Goal: Task Accomplishment & Management: Complete application form

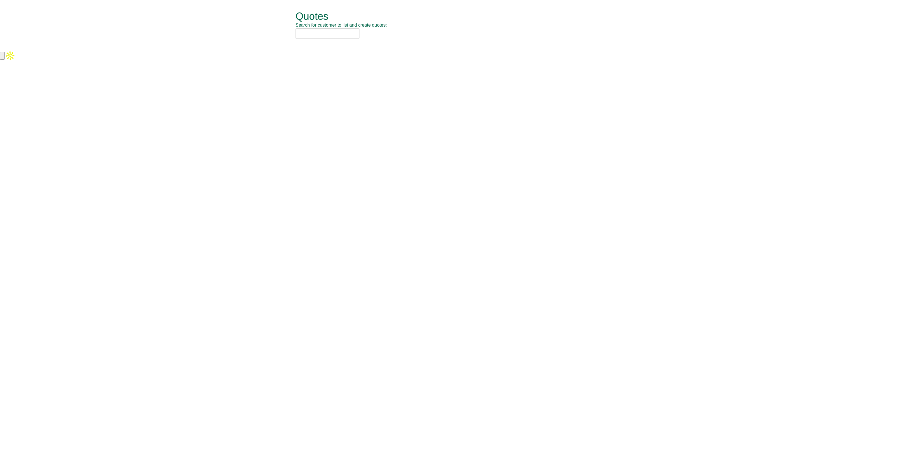
click at [318, 31] on input "text" at bounding box center [328, 33] width 64 height 10
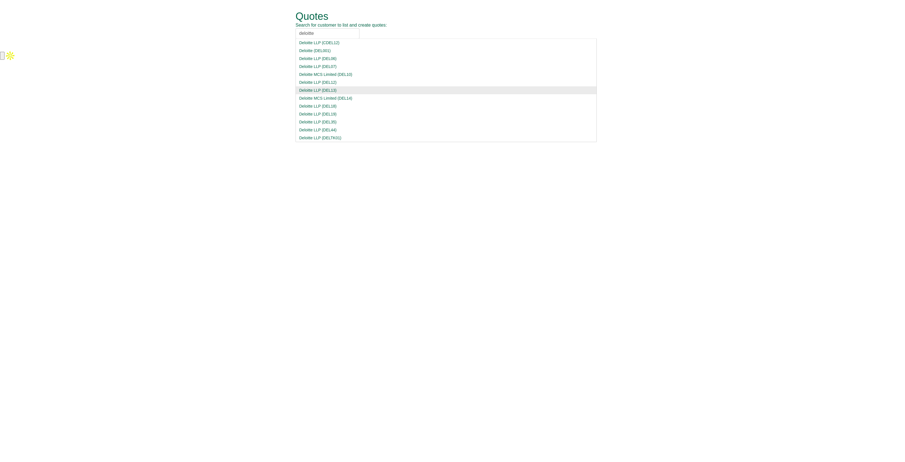
type input "deloitte"
click at [346, 94] on li "Deloitte MCS Limited (DEL14)" at bounding box center [446, 98] width 301 height 8
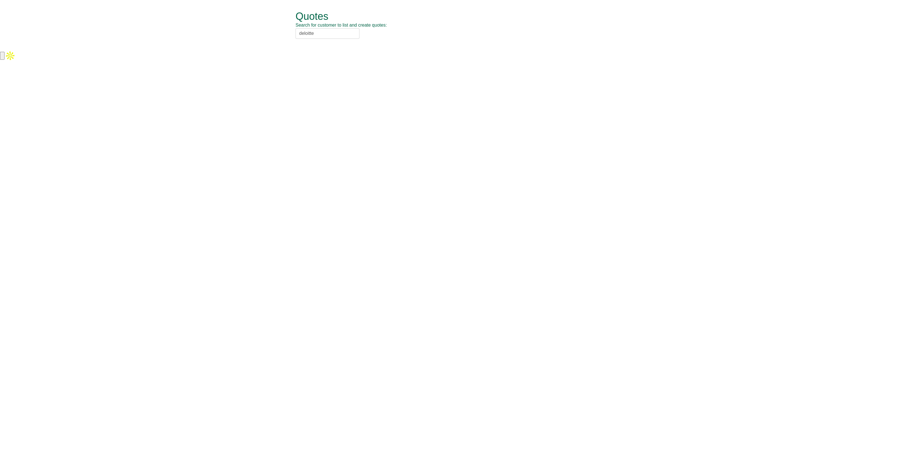
click at [331, 34] on input "deloitte" at bounding box center [328, 33] width 64 height 10
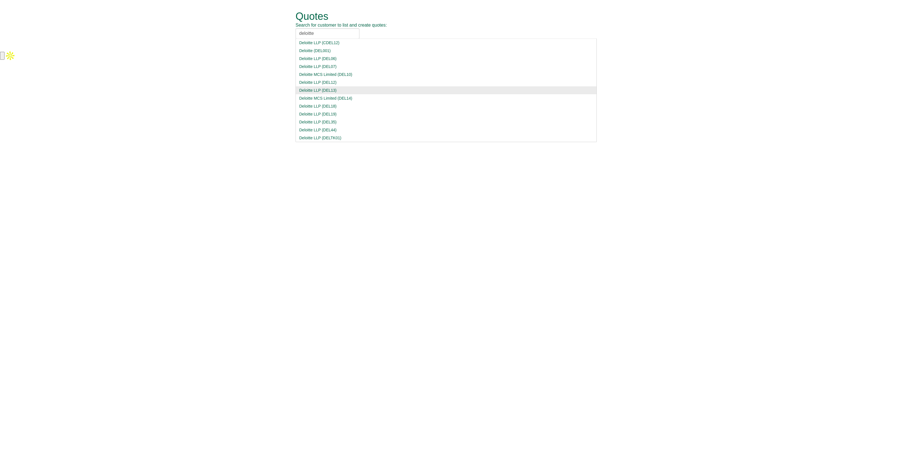
click at [351, 93] on li "Deloitte LLP (DEL13)" at bounding box center [446, 90] width 301 height 8
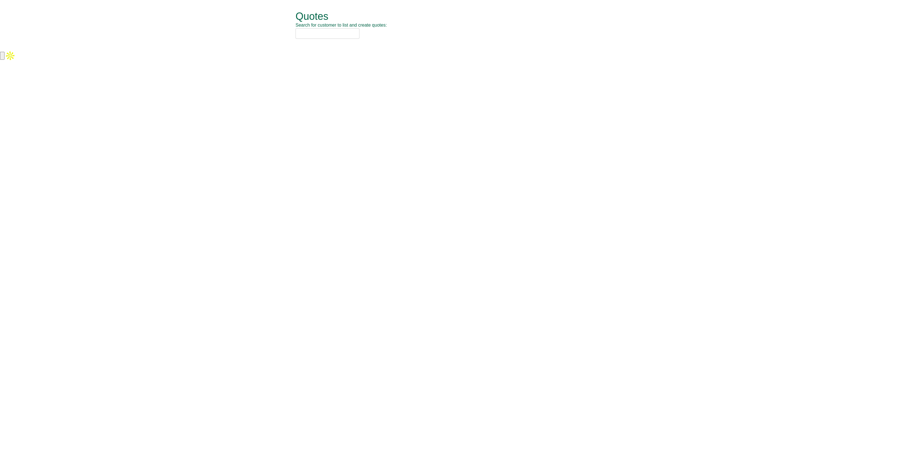
click at [304, 32] on input "text" at bounding box center [328, 33] width 64 height 10
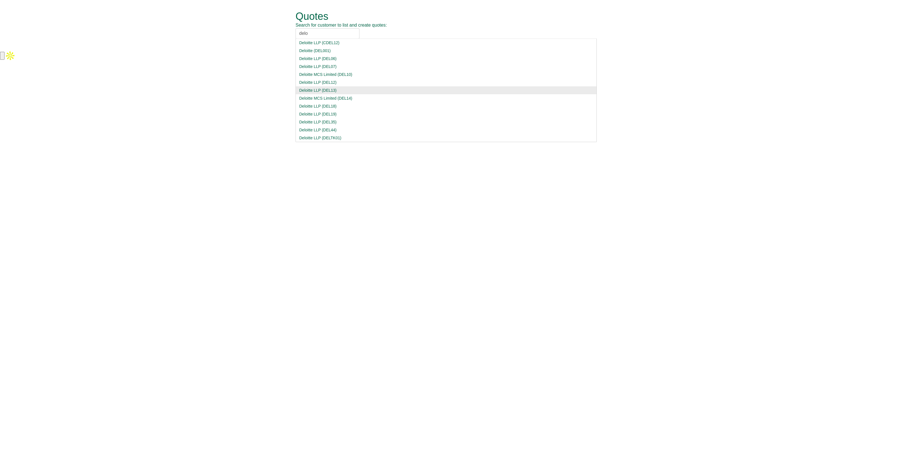
type input "delo"
click at [320, 92] on div "Deloitte LLP (DEL13)" at bounding box center [446, 90] width 294 height 6
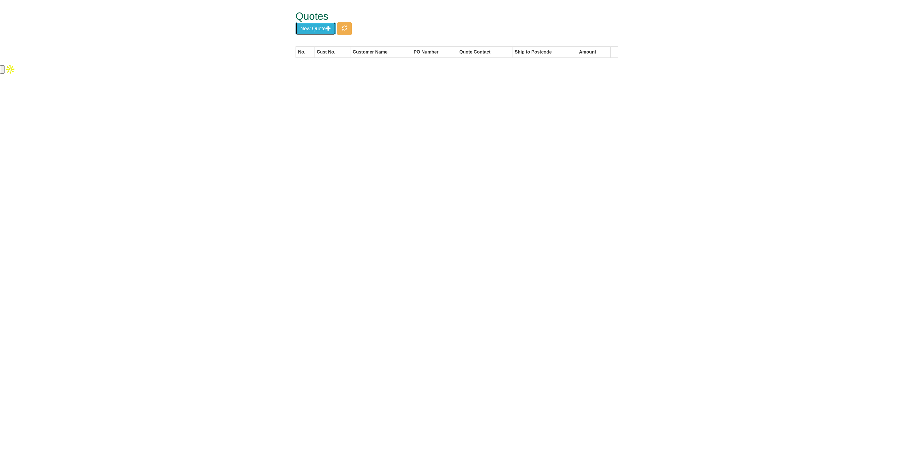
click at [311, 32] on button "New Quote" at bounding box center [316, 28] width 40 height 13
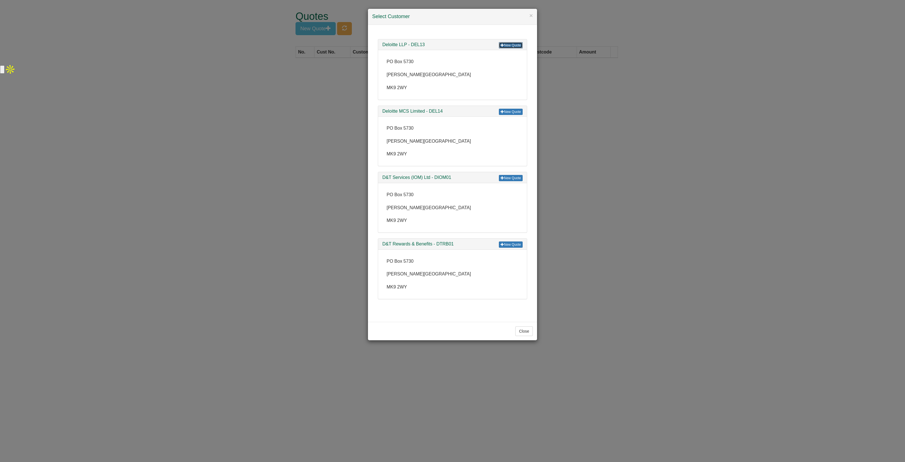
click at [514, 42] on link "New Quote" at bounding box center [511, 45] width 24 height 6
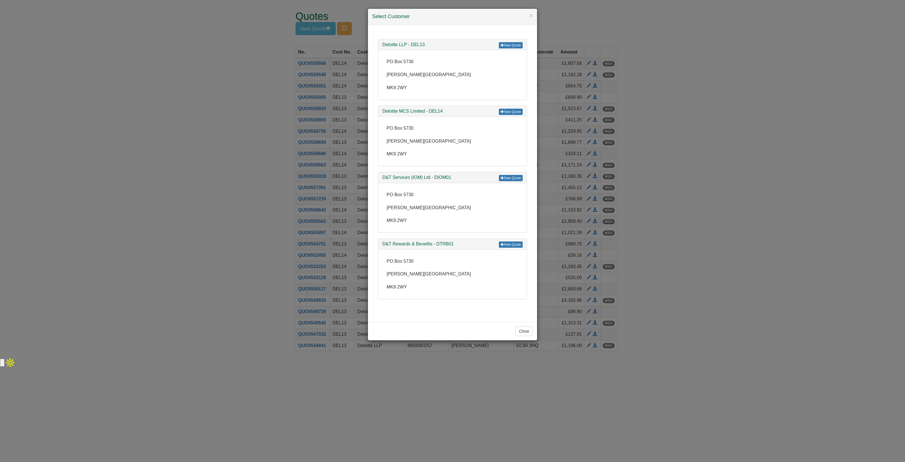
click at [211, 141] on div "× Select Customer New Quote Deloitte LLP - DEL13 PO Box 5730 Milton Keynes MK9 …" at bounding box center [452, 231] width 905 height 462
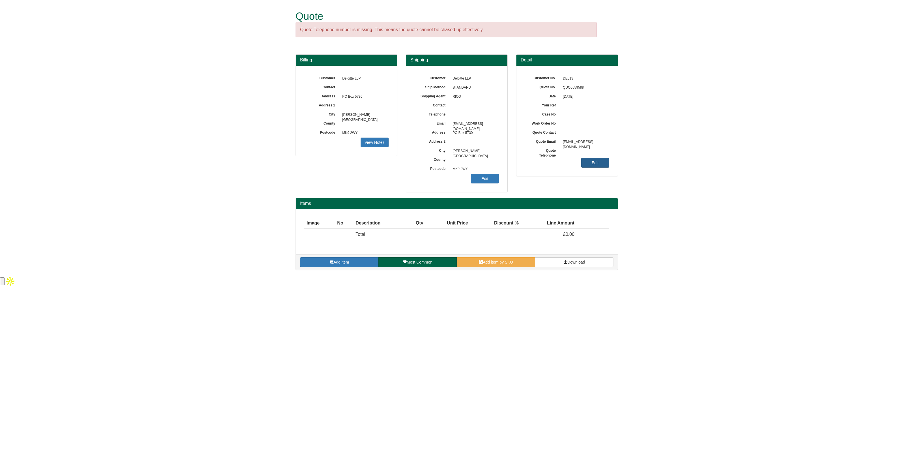
click at [586, 161] on link "Edit" at bounding box center [595, 163] width 28 height 10
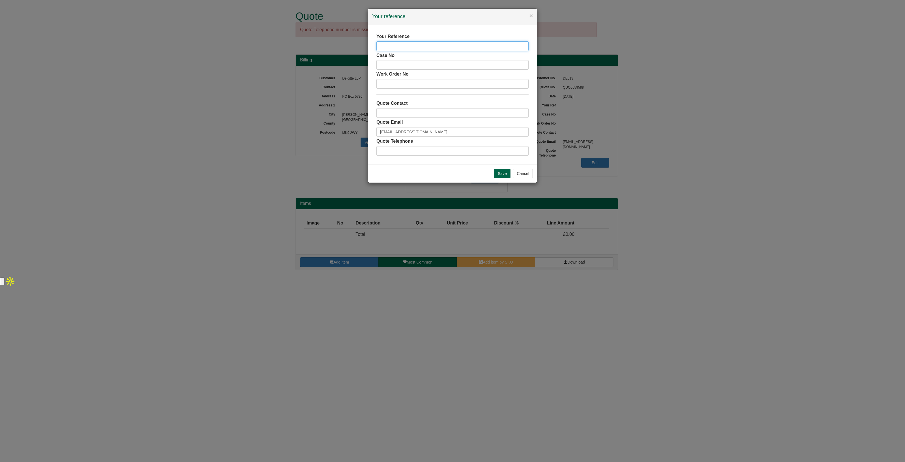
click at [390, 48] on input "text" at bounding box center [452, 46] width 152 height 10
paste input "[PERSON_NAME]"
type input "[PERSON_NAME]"
click at [400, 112] on input "text" at bounding box center [452, 113] width 152 height 10
type input "[PERSON_NAME]"
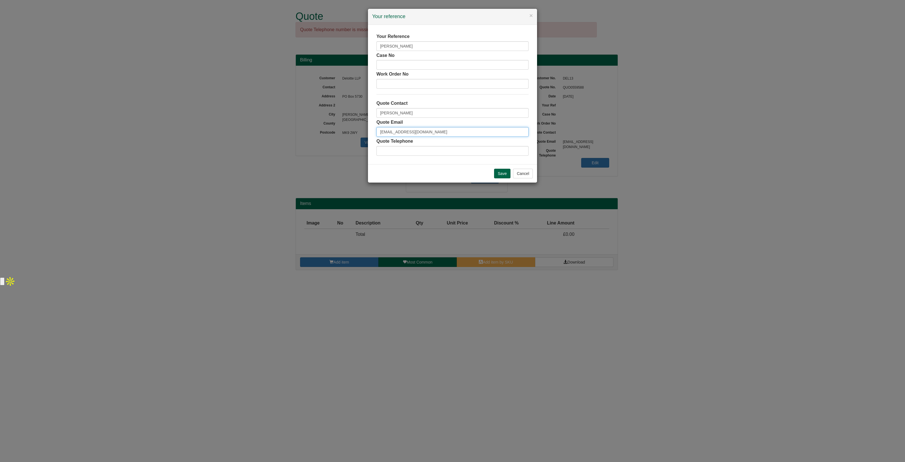
drag, startPoint x: 447, startPoint y: 129, endPoint x: 271, endPoint y: 124, distance: 175.7
click at [271, 124] on div "× Your reference Your Reference Anuksha Sachdev Case No Work Order No Quote Con…" at bounding box center [452, 231] width 905 height 462
click at [499, 174] on input "Save" at bounding box center [502, 174] width 16 height 10
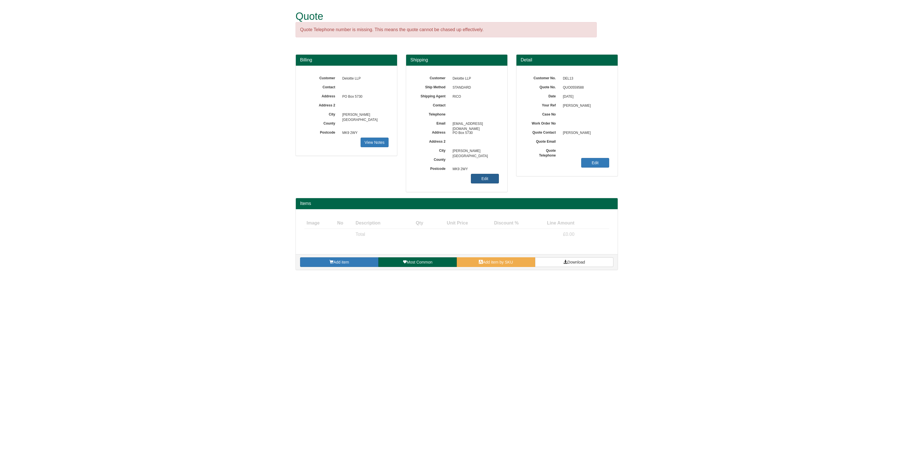
click at [484, 180] on link "Edit" at bounding box center [485, 179] width 28 height 10
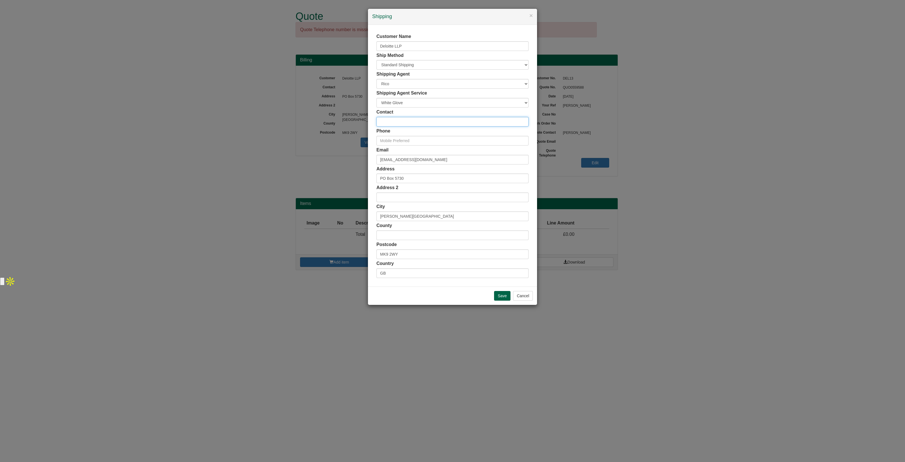
click at [397, 119] on input "text" at bounding box center [452, 122] width 152 height 10
paste input "Anuksha Sachdev"
type input "Anuksha Sachdev"
drag, startPoint x: 401, startPoint y: 257, endPoint x: 359, endPoint y: 247, distance: 43.2
click at [359, 247] on div "× Shipping Customer Name Deloitte LLP Ship Method Free of Charge £5 Flat Rate £…" at bounding box center [452, 231] width 905 height 462
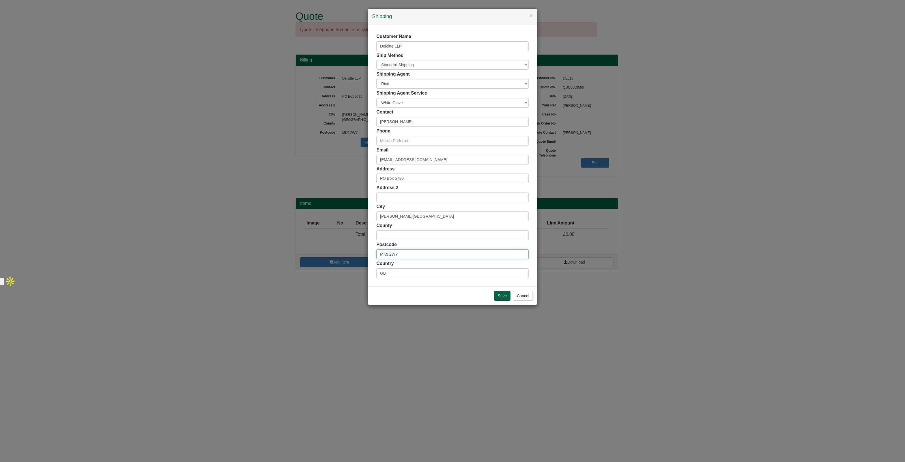
paste input "N20 0HL"
click at [405, 265] on span "Ridgeview Road, London - 23 Addresses" at bounding box center [425, 264] width 59 height 4
type input "N20 0HL"
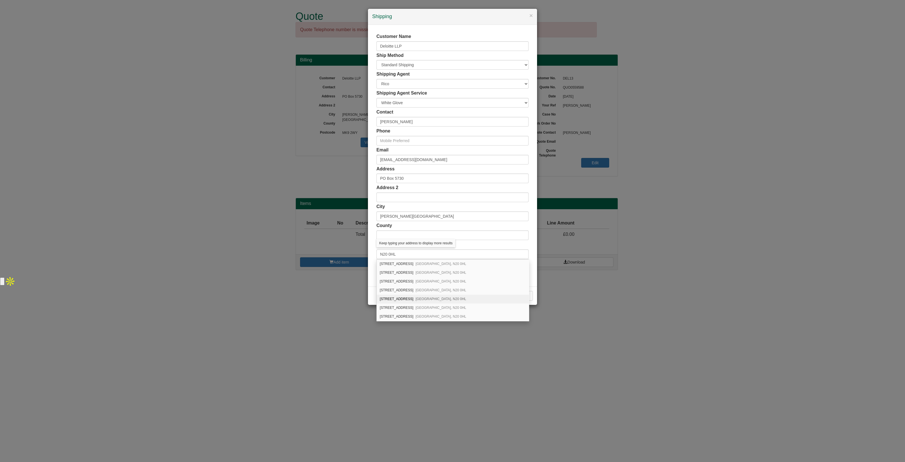
scroll to position [14, 0]
click at [409, 272] on div "60 Ridgeview Road London, N20 0HL" at bounding box center [453, 276] width 152 height 9
type input "60 Ridgeview Road"
type input "London"
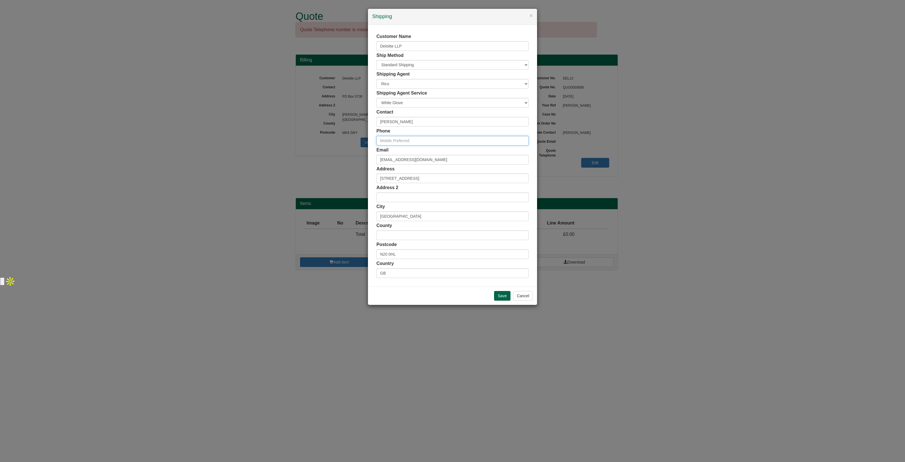
click at [401, 142] on input "text" at bounding box center [452, 141] width 152 height 10
paste input "ASACHDEV@DELOITTE.CO.UK / +44"
drag, startPoint x: 443, startPoint y: 138, endPoint x: 367, endPoint y: 139, distance: 75.5
click at [367, 139] on div "× Shipping Customer Name Deloitte LLP Ship Method Free of Charge £5 Flat Rate £…" at bounding box center [452, 231] width 905 height 462
type input "+44"
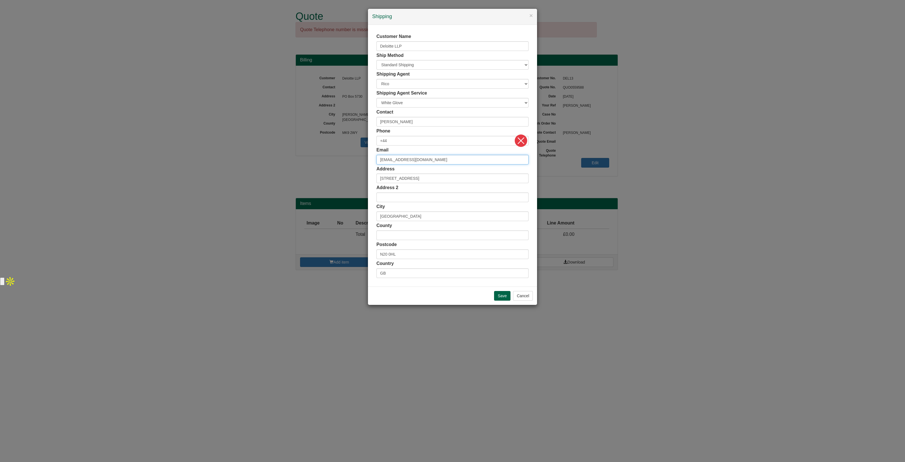
drag, startPoint x: 482, startPoint y: 163, endPoint x: 319, endPoint y: 161, distance: 162.9
click at [319, 161] on div "× Shipping Customer Name Deloitte LLP Ship Method Free of Charge £5 Flat Rate £…" at bounding box center [452, 231] width 905 height 462
paste input "ASACHDEV@DELOITTE.CO.UK /"
type input "ASACHDEV@DELOITTE.CO.UK"
drag, startPoint x: 399, startPoint y: 143, endPoint x: 365, endPoint y: 139, distance: 34.2
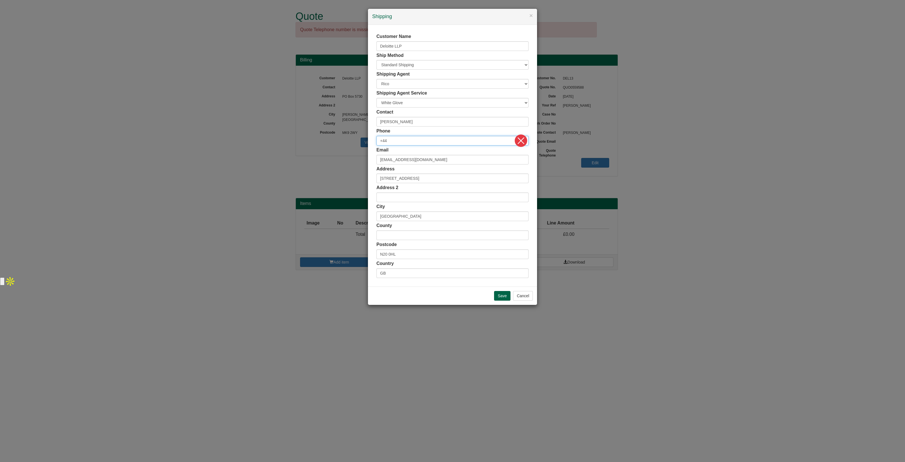
click at [365, 139] on div "× Shipping Customer Name Deloitte LLP Ship Method Free of Charge £5 Flat Rate £…" at bounding box center [452, 231] width 905 height 462
paste input "20 7303 6422"
type input "+44 20 7303 6422"
click at [500, 292] on input "Save" at bounding box center [502, 296] width 16 height 10
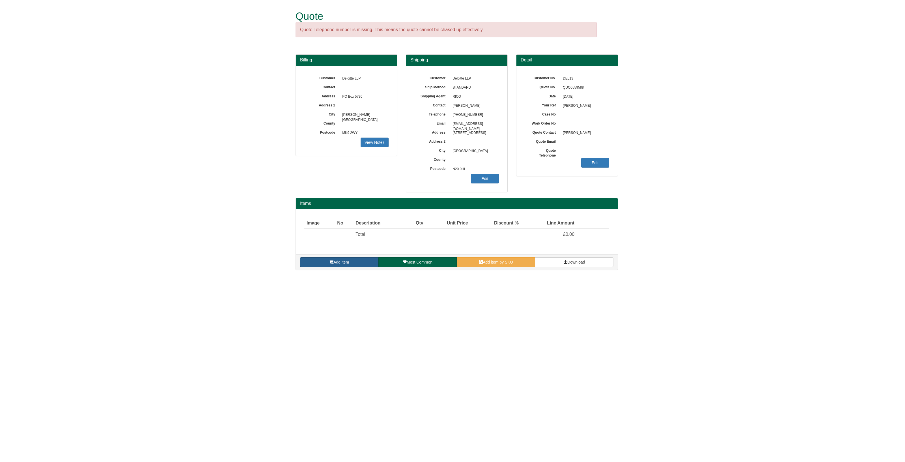
click at [322, 260] on link "Add item" at bounding box center [339, 262] width 78 height 10
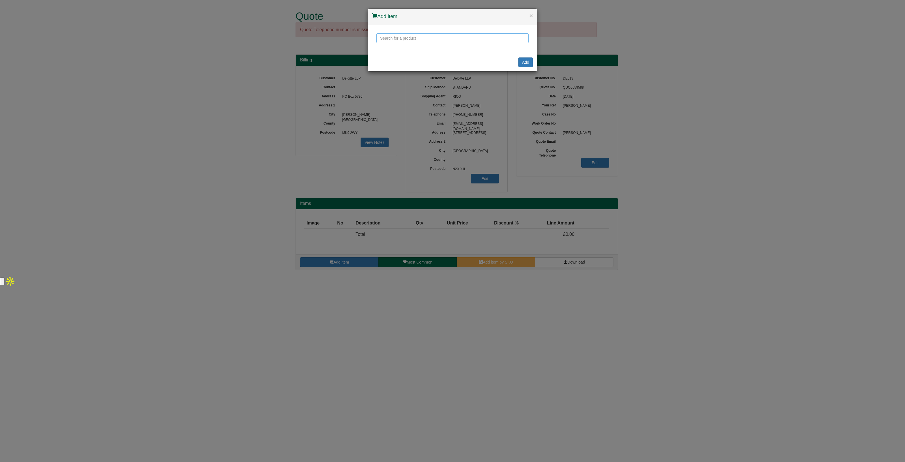
click at [389, 39] on input "text" at bounding box center [452, 38] width 152 height 10
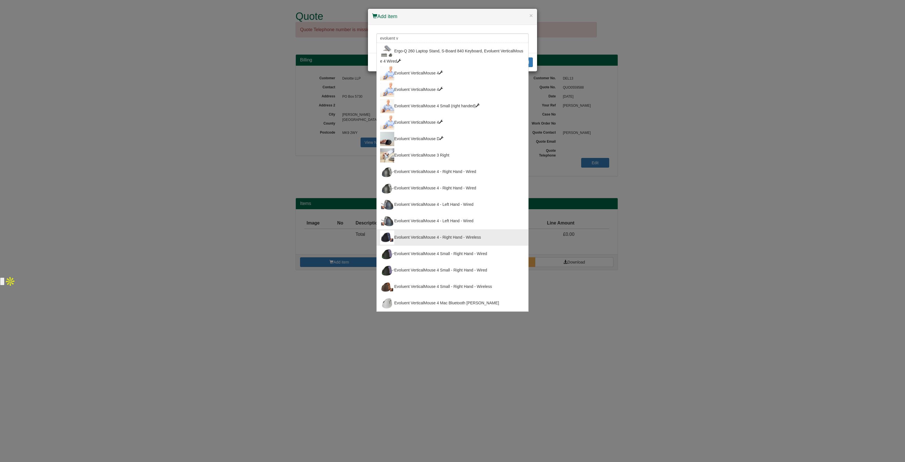
click at [428, 230] on div "Evoluent VerticalMouse 4 - Right Hand - Wireless" at bounding box center [452, 237] width 145 height 14
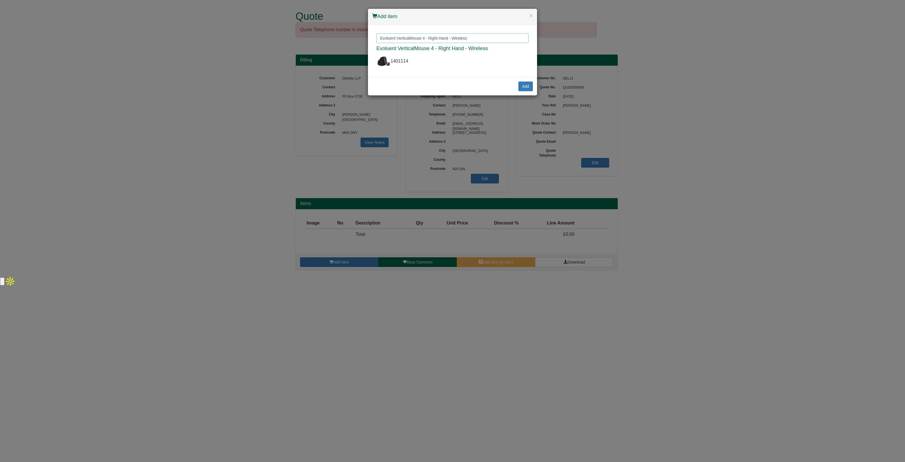
click at [487, 36] on input "Evoluent VerticalMouse 4 - Right Hand - Wireless" at bounding box center [452, 38] width 152 height 10
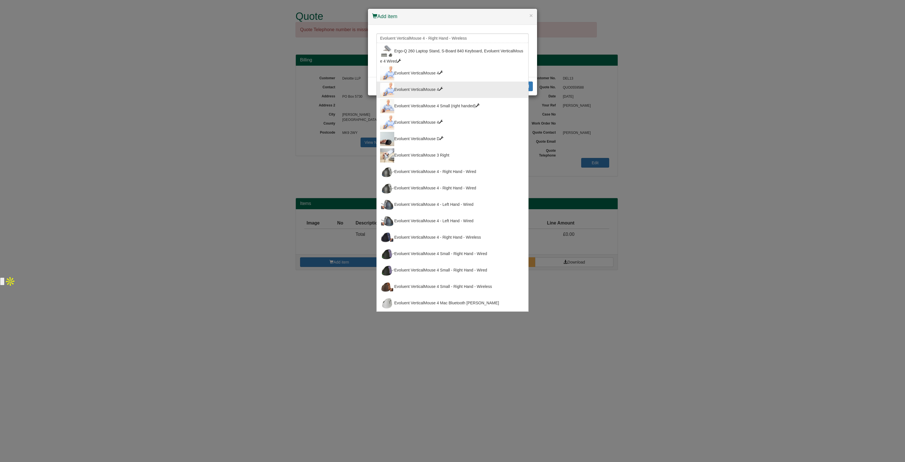
click at [451, 83] on div "Evoluent VerticalMouse 4" at bounding box center [452, 90] width 145 height 14
type input "Evoluent VerticalMouse 4"
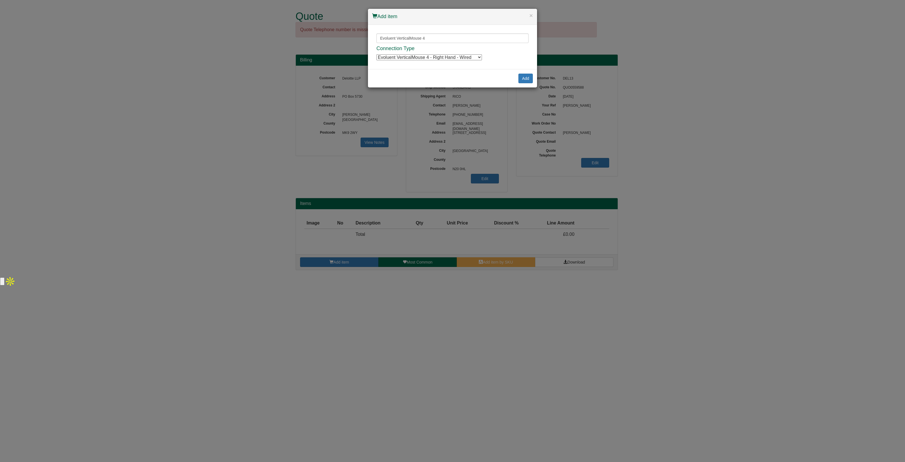
click at [434, 58] on select "Evoluent VerticalMouse 4 - Right Hand - Wired Evoluent VerticalMouse 4 - Right …" at bounding box center [428, 57] width 105 height 6
select select "1401114"
click at [376, 54] on select "Evoluent VerticalMouse 4 - Right Hand - Wired Evoluent VerticalMouse 4 - Right …" at bounding box center [428, 57] width 105 height 6
click at [527, 78] on button "Add" at bounding box center [525, 79] width 14 height 10
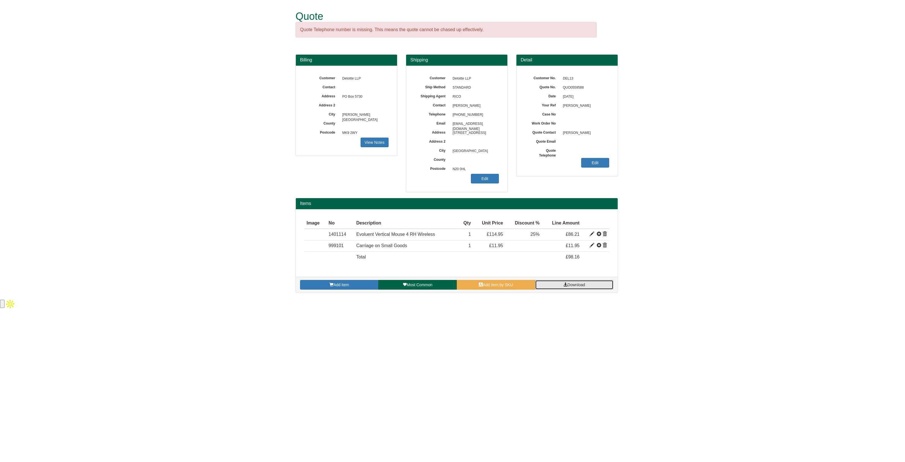
click at [563, 284] on span at bounding box center [565, 284] width 4 height 4
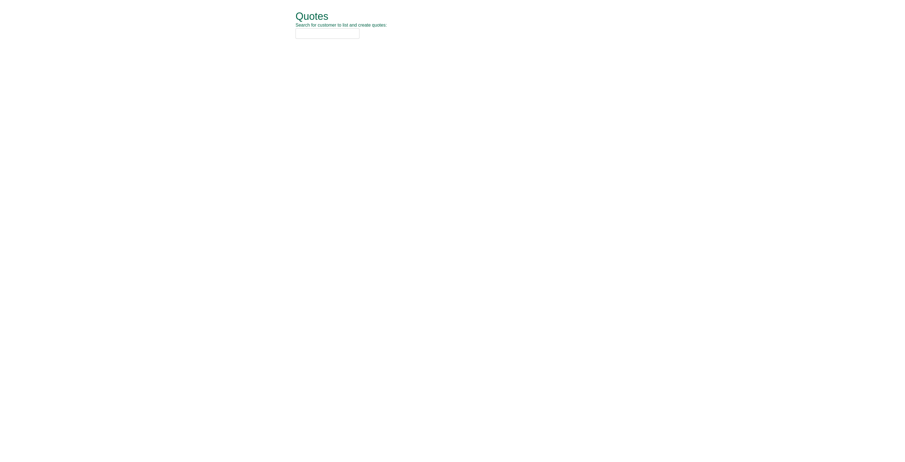
click at [318, 31] on input "text" at bounding box center [328, 33] width 64 height 10
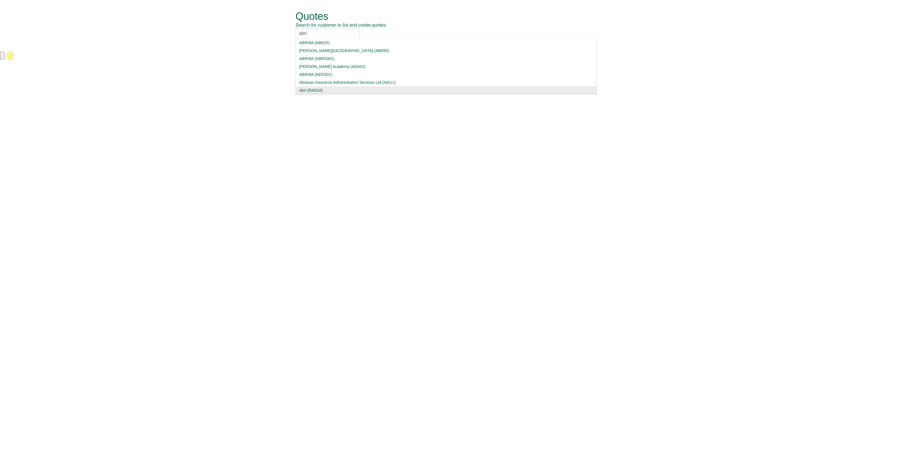
type input "abri"
click at [320, 92] on div "Abri (RAD16)" at bounding box center [446, 90] width 294 height 6
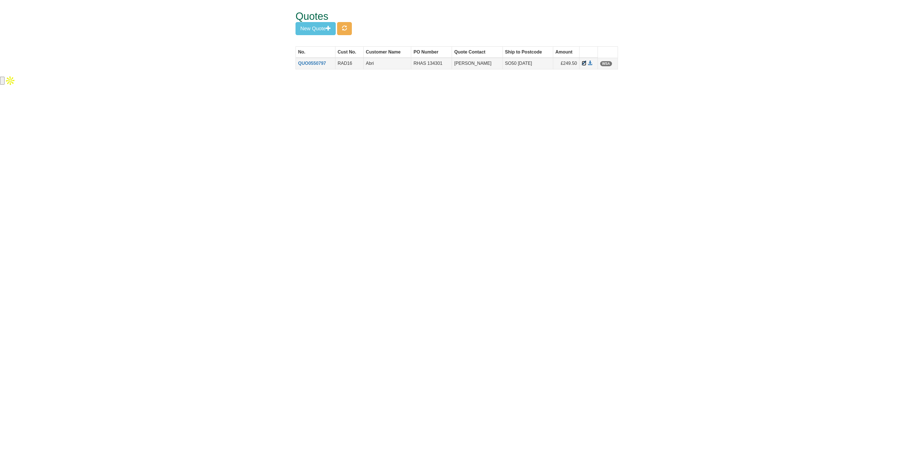
click at [582, 64] on span at bounding box center [584, 63] width 5 height 5
click at [346, 31] on button "button" at bounding box center [344, 28] width 15 height 13
click at [589, 66] on td at bounding box center [588, 63] width 18 height 11
click at [589, 65] on span at bounding box center [590, 63] width 5 height 5
click at [583, 64] on span at bounding box center [584, 63] width 5 height 5
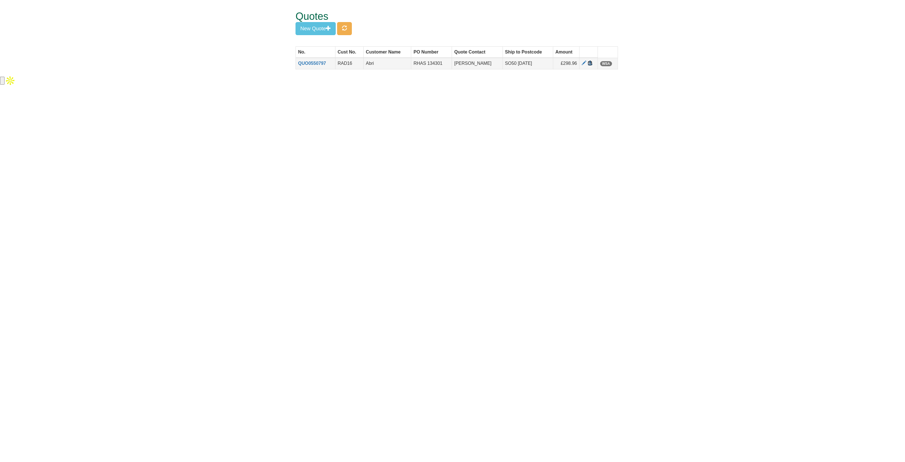
click at [591, 64] on span at bounding box center [590, 63] width 5 height 5
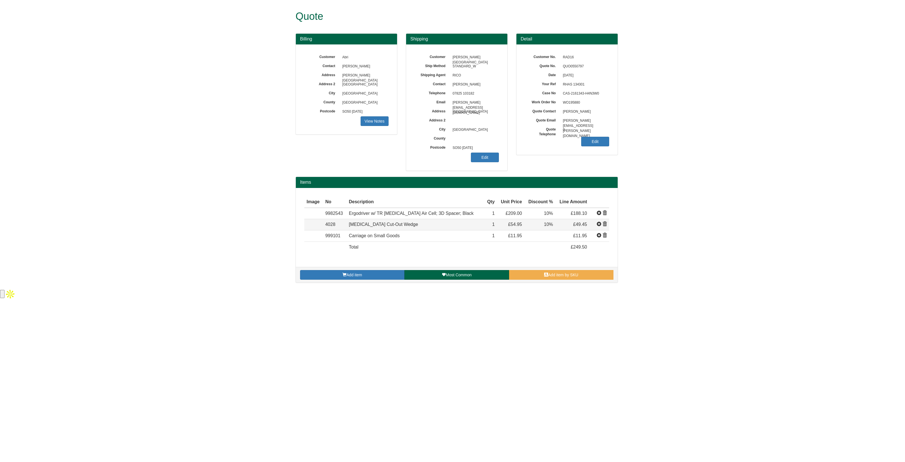
click at [600, 223] on span at bounding box center [599, 224] width 5 height 5
click at [471, 84] on span "[PERSON_NAME]" at bounding box center [474, 84] width 49 height 9
click at [486, 158] on link "Edit" at bounding box center [485, 157] width 28 height 10
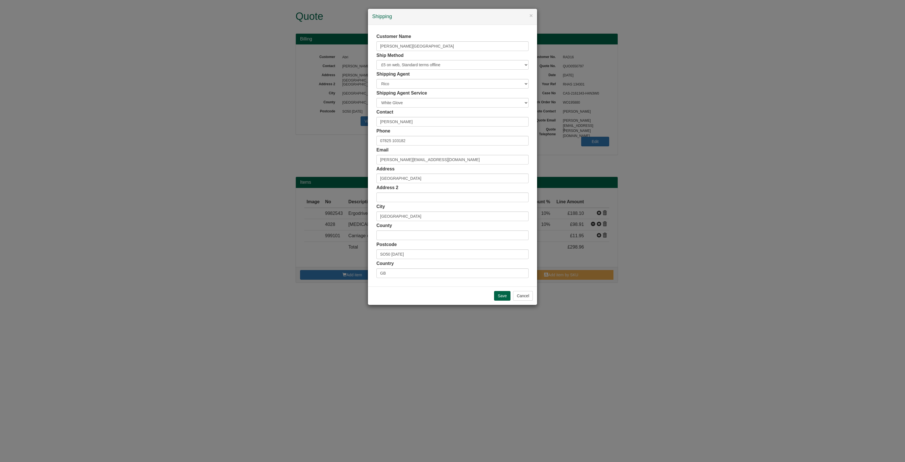
select select "GB"
click at [380, 123] on input "[PERSON_NAME]" at bounding box center [452, 122] width 152 height 10
type input "[PERSON_NAME]/ Dil [PERSON_NAME] FAO [PERSON_NAME]"
click at [499, 295] on input "Save" at bounding box center [502, 296] width 16 height 10
